Goal: Book appointment/travel/reservation

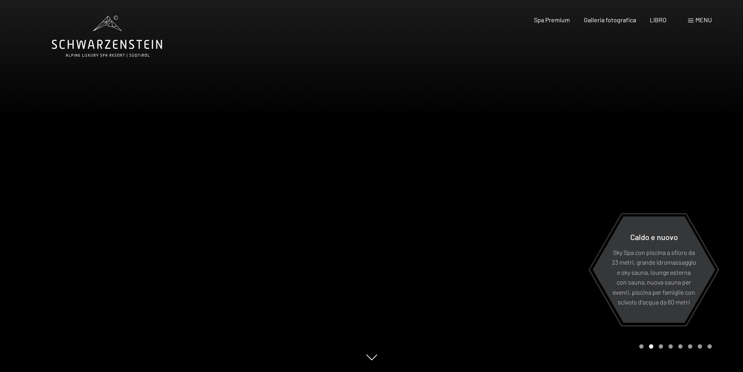
click at [693, 20] on span at bounding box center [690, 21] width 5 height 4
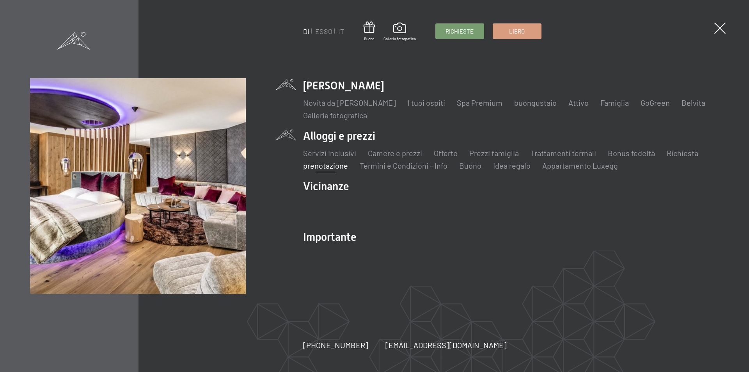
click at [327, 168] on font "prenotazione" at bounding box center [325, 165] width 45 height 9
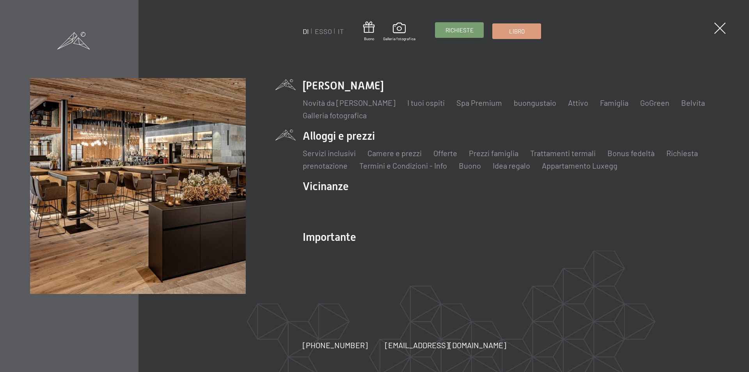
click at [456, 28] on font "Richieste" at bounding box center [460, 30] width 28 height 7
click at [449, 28] on font "Richieste" at bounding box center [460, 30] width 28 height 7
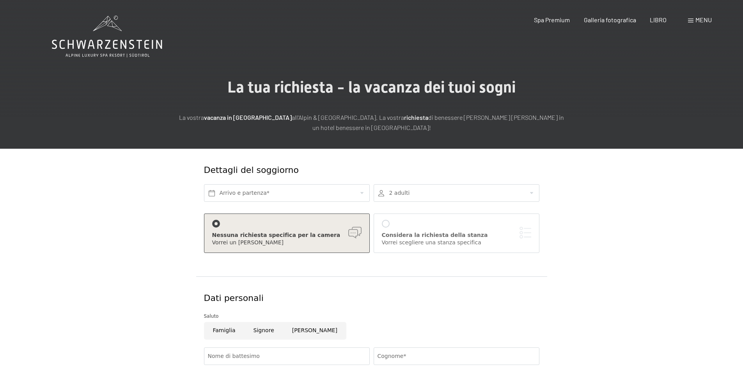
click at [427, 189] on div at bounding box center [457, 193] width 166 height 18
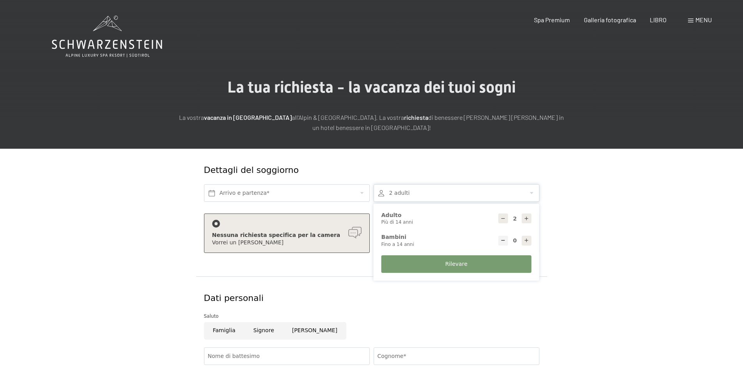
click at [526, 242] on icon at bounding box center [526, 240] width 5 height 5
type input "1"
select select
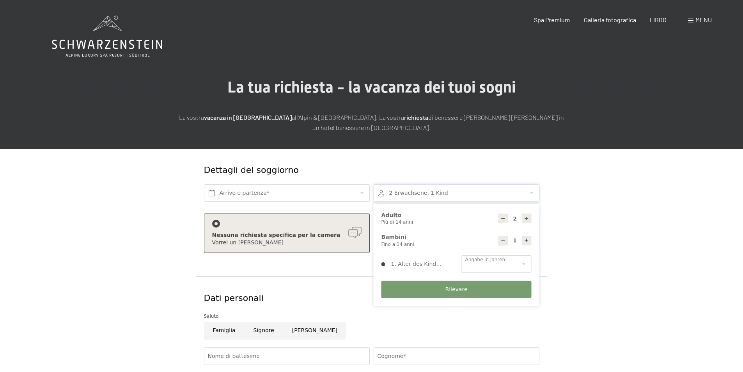
click at [526, 242] on icon at bounding box center [526, 240] width 5 height 5
type input "2"
select select
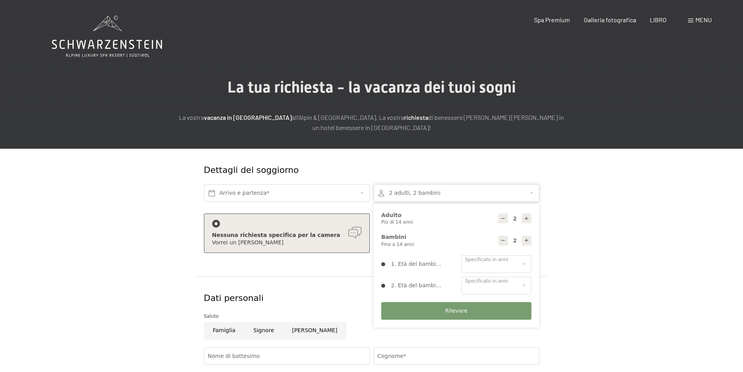
click at [526, 242] on icon at bounding box center [526, 240] width 5 height 5
type input "3"
select select
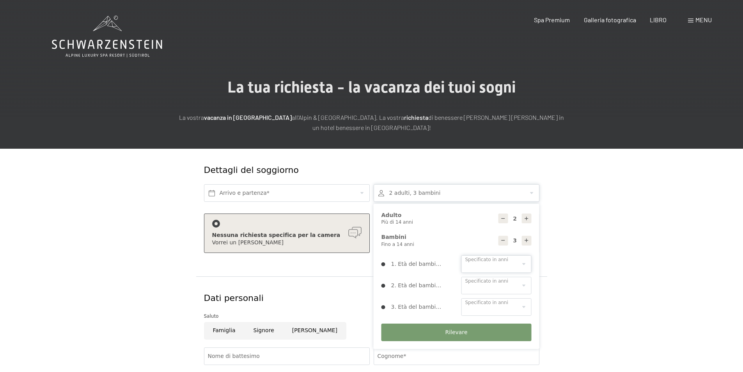
click at [503, 263] on select "0 1 2 3 4 5 6 7 8 9 10 11 12 13 14" at bounding box center [497, 264] width 70 height 18
select select "10"
click at [462, 255] on select "0 1 2 3 4 5 6 7 8 9 10 11 12 13 14" at bounding box center [497, 264] width 70 height 18
click at [484, 283] on select "0 1 2 3 4 5 6 7 8 9 10 11 12 13 14" at bounding box center [497, 286] width 70 height 18
select select "10"
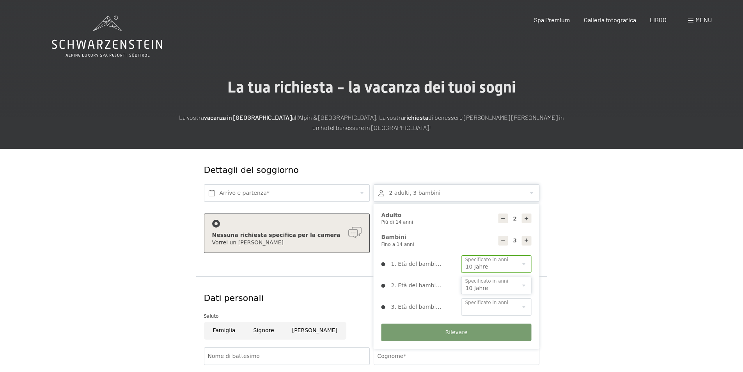
click at [462, 277] on select "0 1 2 3 4 5 6 7 8 9 10 11 12 13 14" at bounding box center [497, 286] width 70 height 18
click at [479, 301] on select "0 1 2 3 4 5 6 7 8 9 10 11 12 13 14" at bounding box center [497, 307] width 70 height 18
select select "11"
click at [462, 298] on select "0 1 2 3 4 5 6 7 8 9 10 11 12 13 14" at bounding box center [497, 307] width 70 height 18
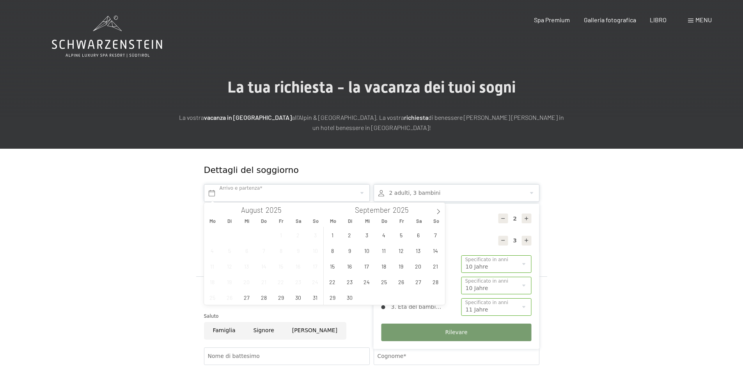
click at [235, 192] on input "text" at bounding box center [287, 193] width 166 height 18
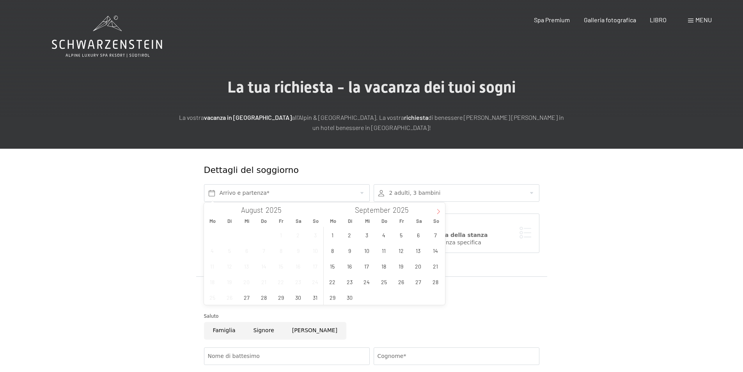
click at [437, 213] on icon at bounding box center [438, 211] width 5 height 5
type input "2026"
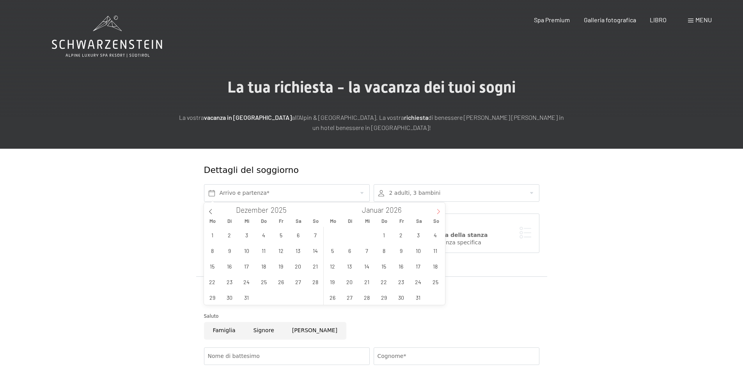
click at [437, 213] on icon at bounding box center [438, 211] width 5 height 5
type input "2026"
click at [384, 282] on span "19" at bounding box center [383, 281] width 15 height 15
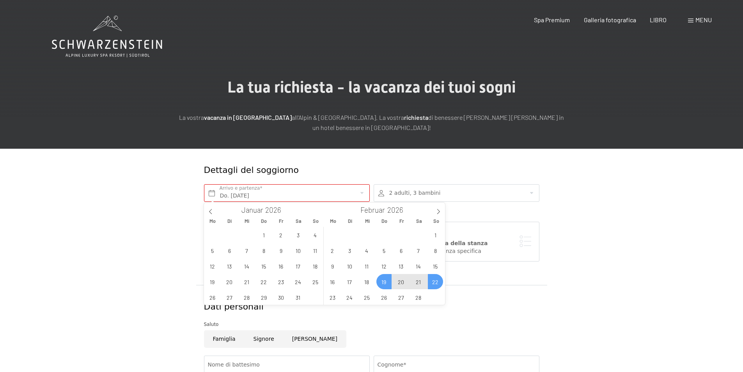
click at [434, 285] on span "22" at bounding box center [435, 281] width 15 height 15
type input "Do. 19.02.2026 - So. 22.02.2026"
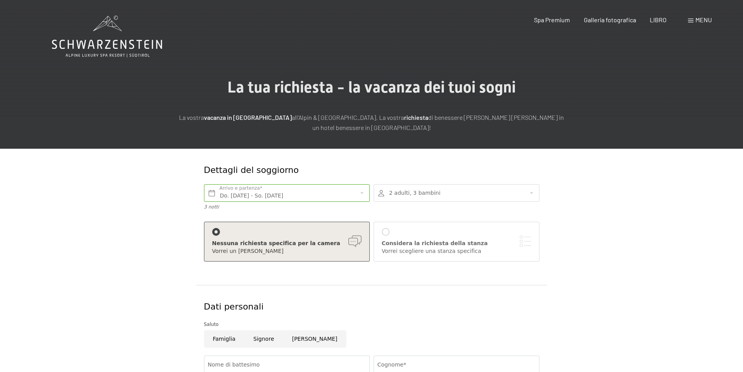
click at [692, 20] on span at bounding box center [690, 21] width 5 height 4
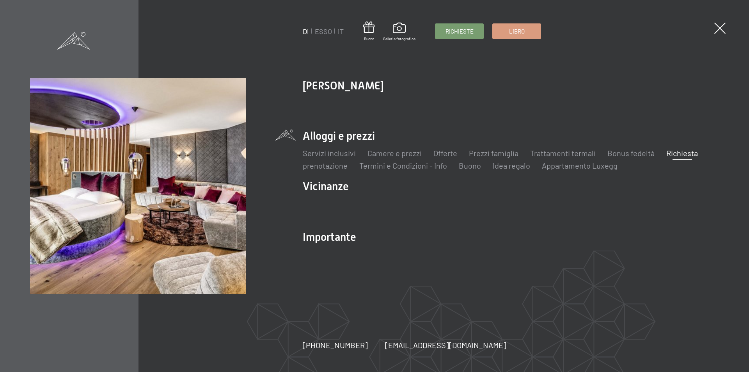
click at [733, 28] on div "DI ESSO IT Buono Galleria fotografica Richieste Libro DI ESSO IT Lo Schwarzenst…" at bounding box center [374, 186] width 749 height 372
click at [436, 156] on font "Offerte" at bounding box center [445, 152] width 24 height 9
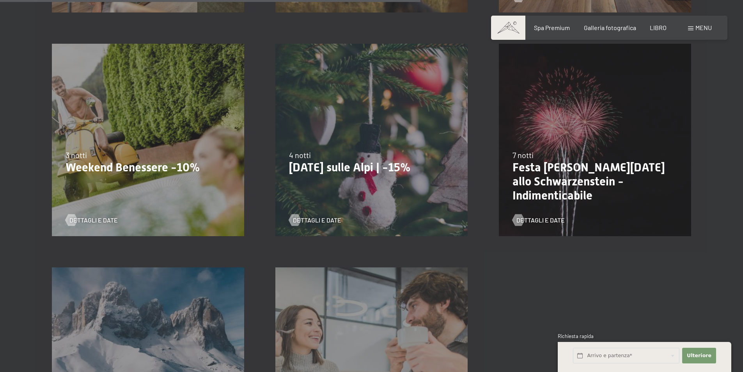
scroll to position [858, 0]
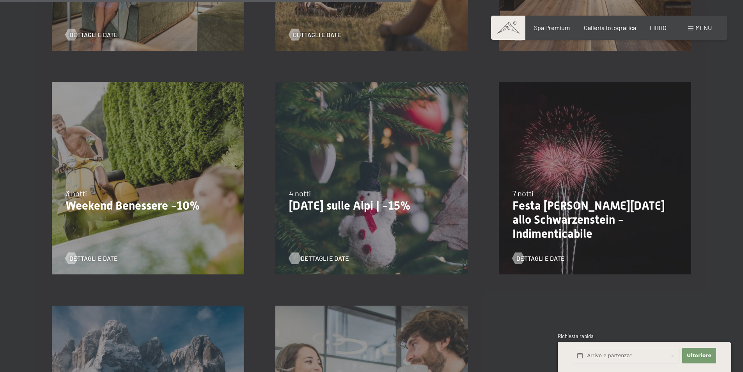
click at [323, 254] on font "Dettagli e date" at bounding box center [325, 257] width 48 height 7
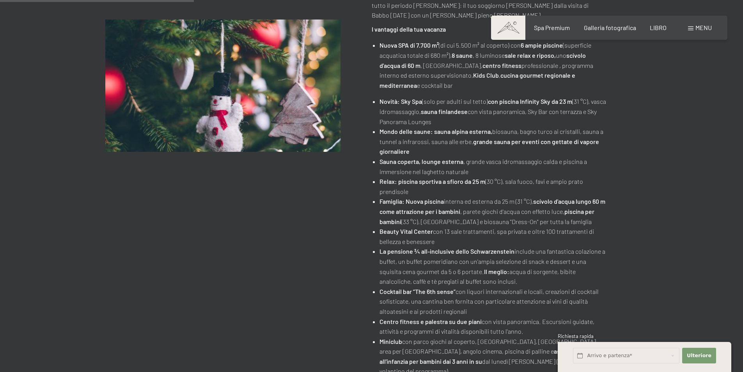
scroll to position [312, 0]
